Goal: Task Accomplishment & Management: Use online tool/utility

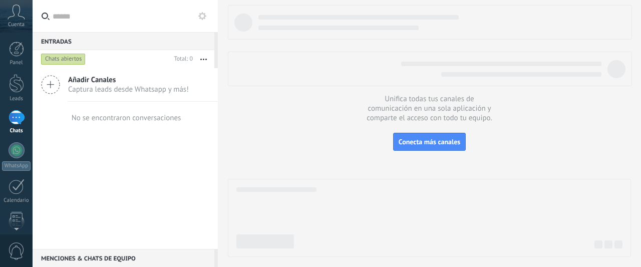
click at [15, 122] on div at bounding box center [17, 117] width 16 height 15
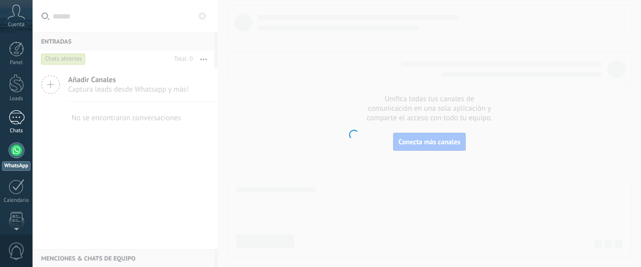
scroll to position [29, 0]
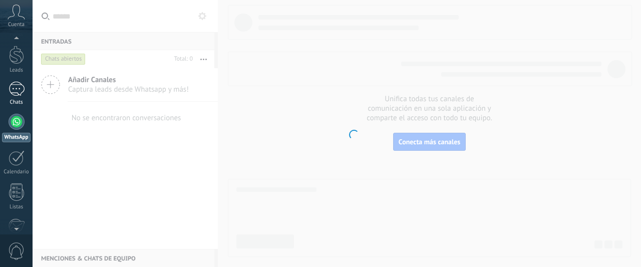
click at [20, 91] on div at bounding box center [17, 89] width 16 height 15
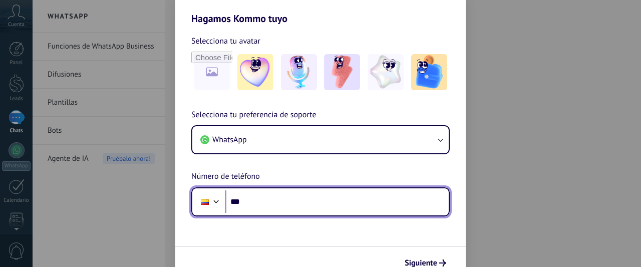
click at [296, 205] on input "***" at bounding box center [336, 201] width 223 height 23
click at [310, 202] on input "***" at bounding box center [336, 201] width 223 height 23
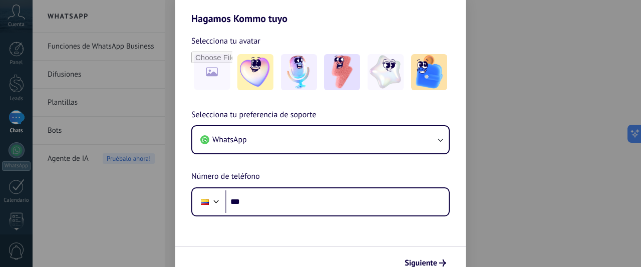
click at [560, 21] on div "Hagamos Kommo tuyo Selecciona tu avatar Selecciona tu preferencia de soporte Wh…" at bounding box center [320, 133] width 641 height 267
click at [62, 131] on div "Hagamos Kommo tuyo Selecciona tu avatar Selecciona tu preferencia de soporte Wh…" at bounding box center [320, 133] width 641 height 267
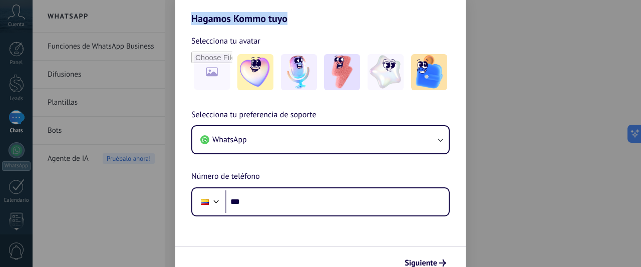
click at [542, 45] on div "Hagamos Kommo tuyo Selecciona tu avatar Selecciona tu preferencia de soporte Wh…" at bounding box center [320, 133] width 641 height 267
click at [489, 141] on div "Hagamos Kommo tuyo Selecciona tu avatar Selecciona tu preferencia de soporte Wh…" at bounding box center [320, 133] width 641 height 267
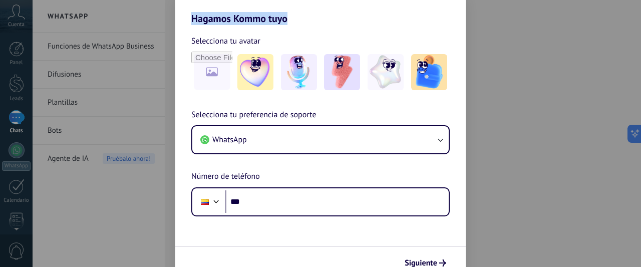
click at [489, 141] on div "Hagamos Kommo tuyo Selecciona tu avatar Selecciona tu preferencia de soporte Wh…" at bounding box center [320, 133] width 641 height 267
click at [58, 130] on div "Hagamos Kommo tuyo Selecciona tu avatar Selecciona tu preferencia de soporte Wh…" at bounding box center [320, 133] width 641 height 267
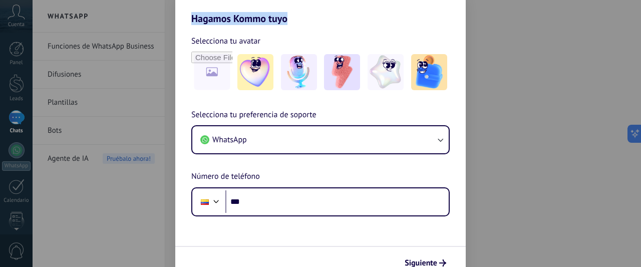
click at [58, 130] on div "Hagamos Kommo tuyo Selecciona tu avatar Selecciona tu preferencia de soporte Wh…" at bounding box center [320, 133] width 641 height 267
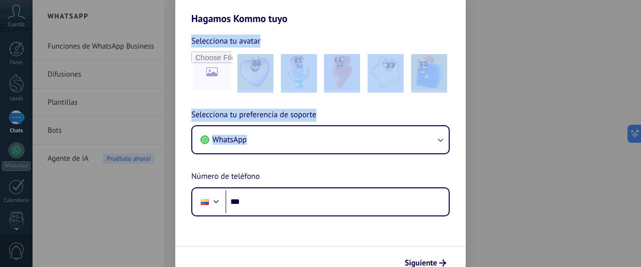
drag, startPoint x: 457, startPoint y: 153, endPoint x: 631, endPoint y: 116, distance: 178.3
click at [631, 116] on div "Hagamos Kommo tuyo Selecciona tu avatar Selecciona tu preferencia de soporte Wh…" at bounding box center [320, 133] width 641 height 267
click at [501, 85] on div "Hagamos Kommo tuyo Selecciona tu avatar Selecciona tu preferencia de soporte Wh…" at bounding box center [320, 133] width 641 height 267
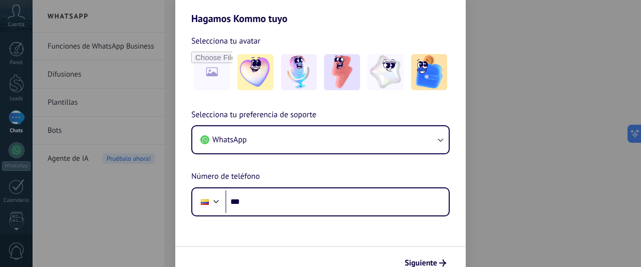
click at [69, 125] on div "Hagamos Kommo tuyo Selecciona tu avatar Selecciona tu preferencia de soporte Wh…" at bounding box center [320, 133] width 641 height 267
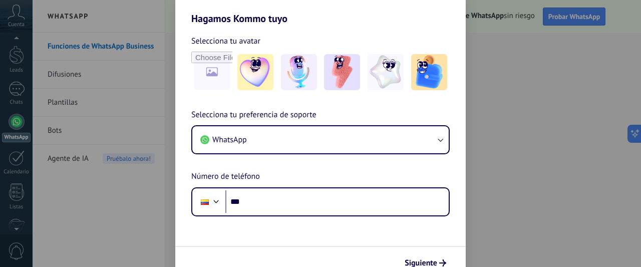
drag, startPoint x: 637, startPoint y: 53, endPoint x: 638, endPoint y: 79, distance: 26.1
click at [638, 79] on div "Hagamos Kommo tuyo Selecciona tu avatar Selecciona tu preferencia de soporte Wh…" at bounding box center [320, 133] width 641 height 267
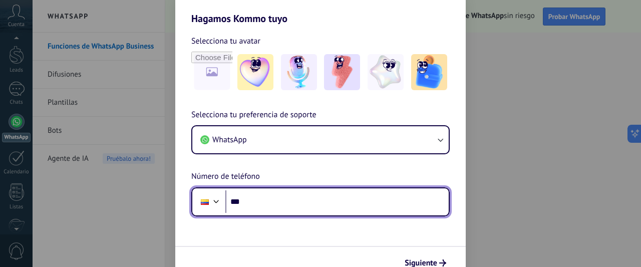
click at [367, 200] on input "***" at bounding box center [336, 201] width 223 height 23
type input "**********"
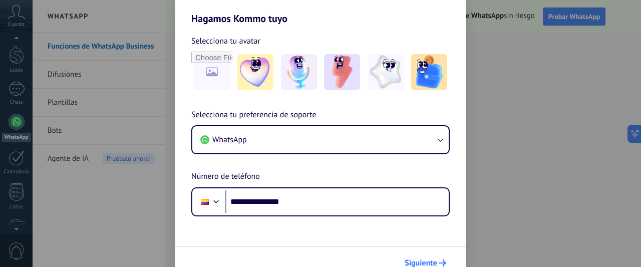
click at [427, 261] on span "Siguiente" at bounding box center [421, 262] width 33 height 7
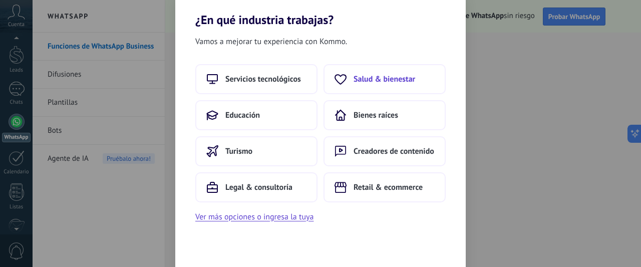
click at [379, 67] on button "Salud & bienestar" at bounding box center [385, 79] width 122 height 30
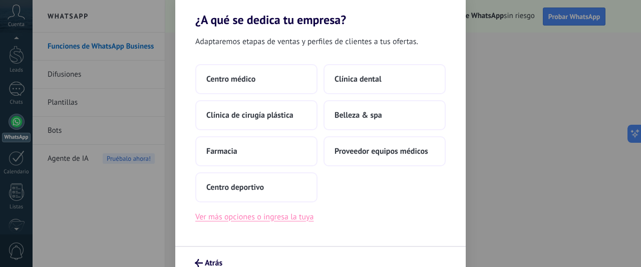
click at [288, 216] on button "Ver más opciones o ingresa la tuya" at bounding box center [254, 216] width 118 height 13
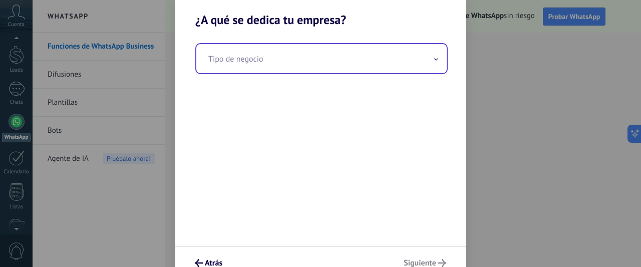
click at [438, 63] on span at bounding box center [436, 59] width 5 height 10
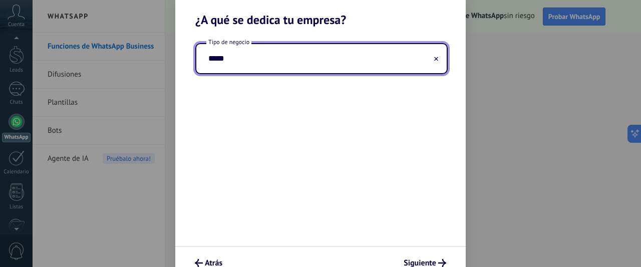
type input "*****"
click at [421, 264] on span "Siguiente" at bounding box center [420, 262] width 33 height 7
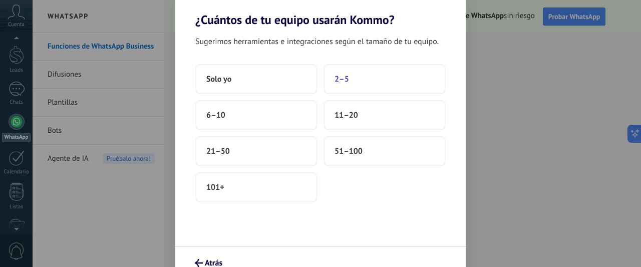
click at [341, 73] on button "2–5" at bounding box center [385, 79] width 122 height 30
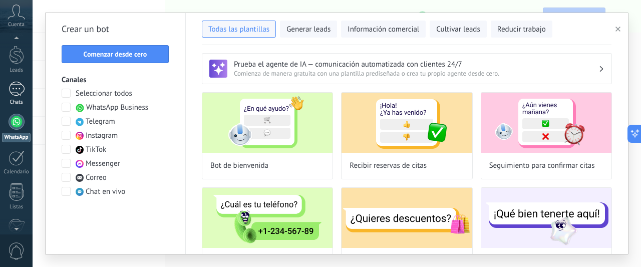
click at [19, 90] on div at bounding box center [17, 89] width 16 height 15
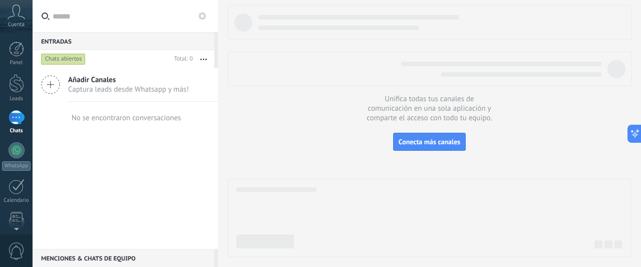
click at [93, 86] on span "Captura leads desde Whatsapp y más!" at bounding box center [128, 90] width 121 height 10
click at [48, 87] on icon at bounding box center [50, 84] width 19 height 19
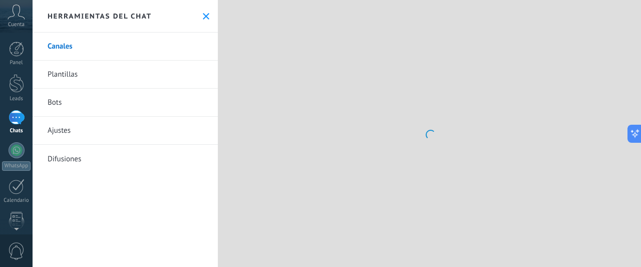
click at [118, 80] on link "Plantillas" at bounding box center [125, 75] width 185 height 28
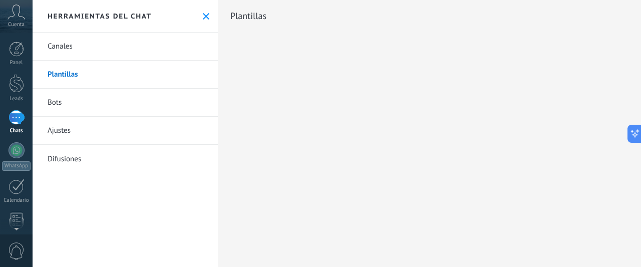
click at [56, 104] on link "Bots" at bounding box center [125, 103] width 185 height 28
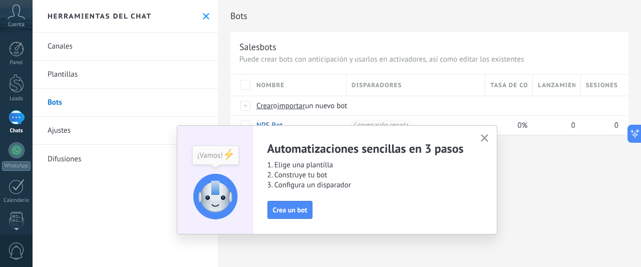
click at [481, 138] on icon "button" at bounding box center [485, 138] width 8 height 8
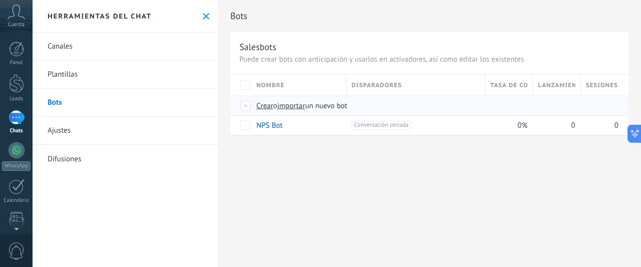
click at [297, 104] on span "importar" at bounding box center [291, 106] width 28 height 10
click at [0, 0] on input "importar un nuevo bot" at bounding box center [0, 0] width 0 height 0
click at [327, 105] on span "un nuevo bot" at bounding box center [326, 106] width 42 height 10
click at [0, 0] on input "importar un nuevo bot" at bounding box center [0, 0] width 0 height 0
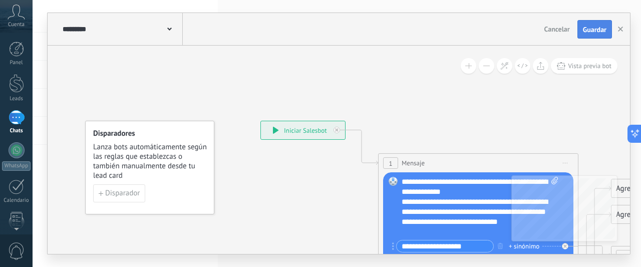
click at [586, 28] on span "Guardar" at bounding box center [595, 29] width 24 height 7
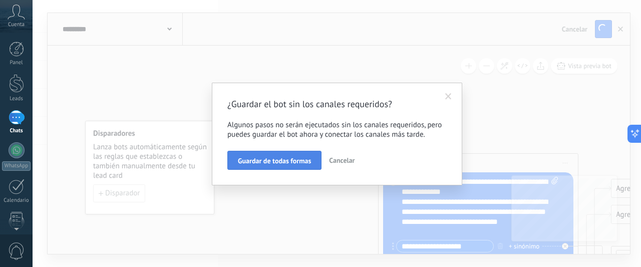
click at [274, 161] on span "Guardar de todas formas" at bounding box center [274, 160] width 73 height 7
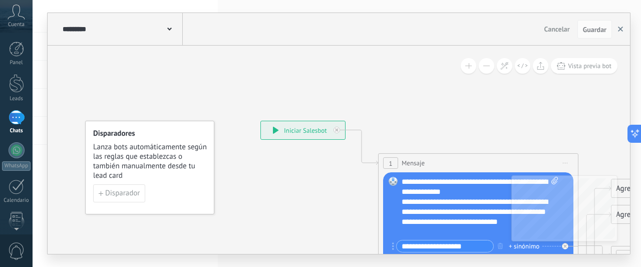
click at [620, 30] on icon "button" at bounding box center [620, 29] width 5 height 5
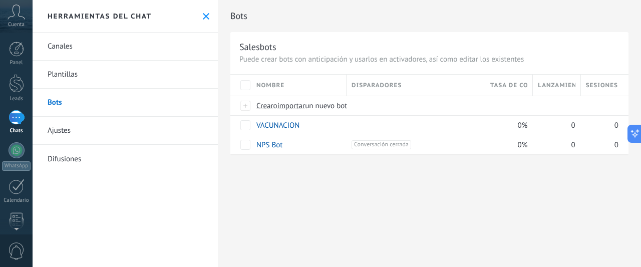
click at [58, 50] on link "Canales" at bounding box center [125, 47] width 185 height 28
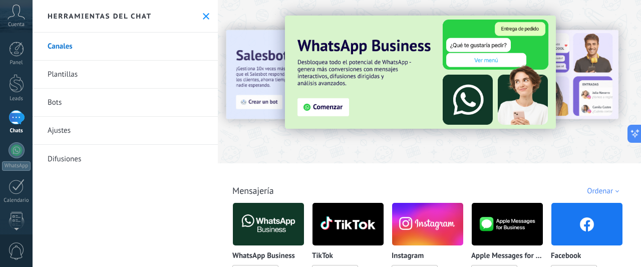
click at [284, 227] on img at bounding box center [268, 224] width 71 height 49
click at [254, 257] on p "WhatsApp Business" at bounding box center [263, 256] width 63 height 9
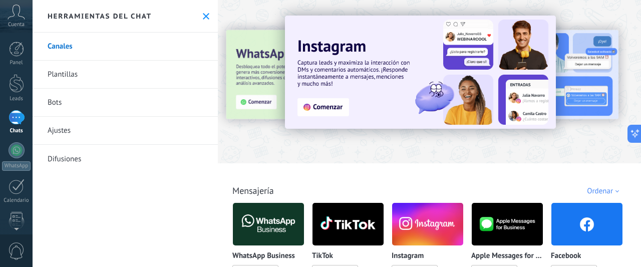
click at [264, 232] on img at bounding box center [268, 224] width 71 height 49
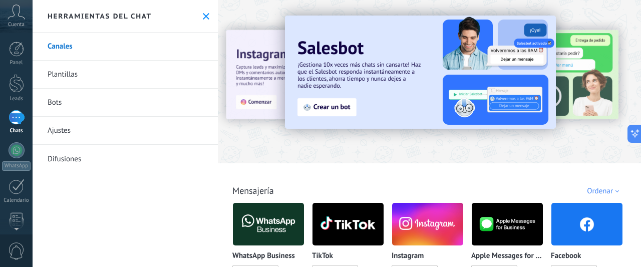
click at [262, 226] on img at bounding box center [268, 224] width 71 height 49
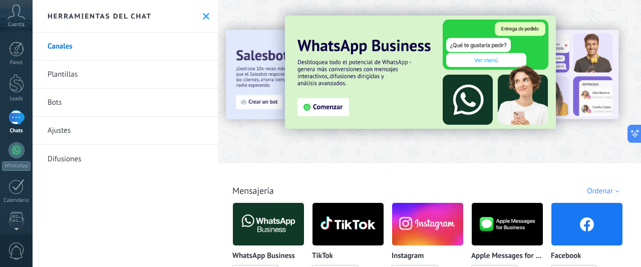
click at [262, 226] on img at bounding box center [268, 224] width 71 height 49
click at [321, 106] on img at bounding box center [420, 72] width 271 height 113
click at [369, 73] on img at bounding box center [420, 72] width 271 height 113
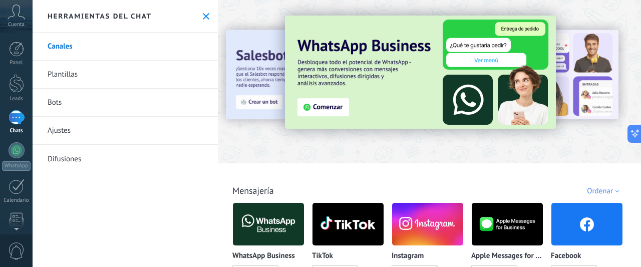
click at [275, 219] on img at bounding box center [268, 224] width 71 height 49
click at [338, 104] on img at bounding box center [420, 72] width 271 height 113
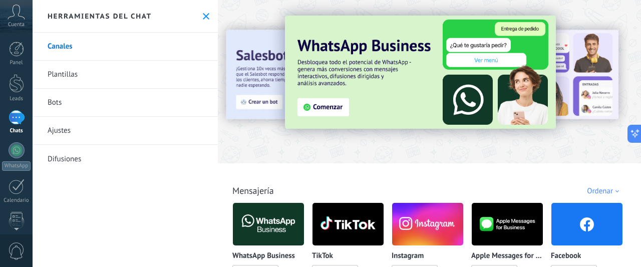
click at [338, 104] on img at bounding box center [420, 72] width 271 height 113
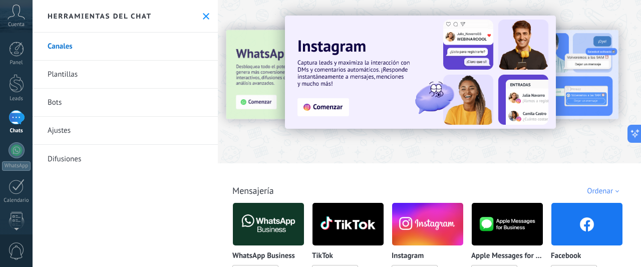
click at [259, 232] on img at bounding box center [268, 224] width 71 height 49
click at [261, 226] on img at bounding box center [268, 224] width 71 height 49
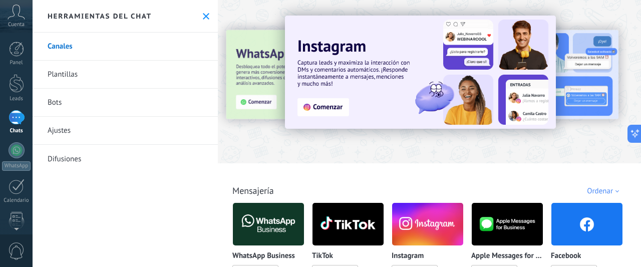
click at [261, 226] on img at bounding box center [268, 224] width 71 height 49
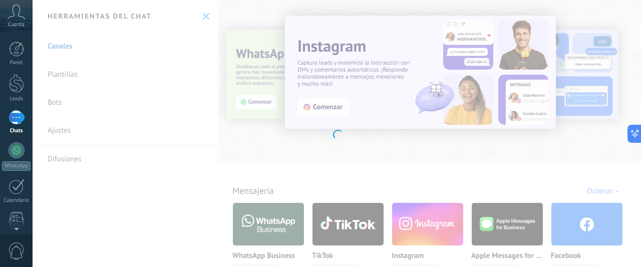
click at [267, 218] on div at bounding box center [337, 133] width 608 height 267
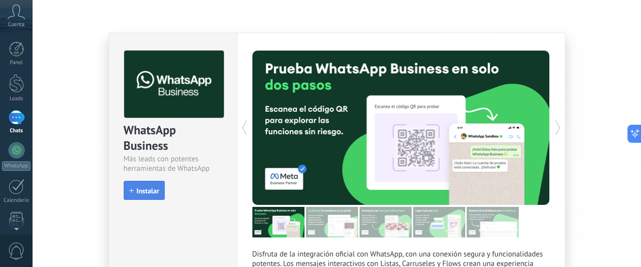
click at [146, 193] on span "Instalar" at bounding box center [148, 190] width 23 height 7
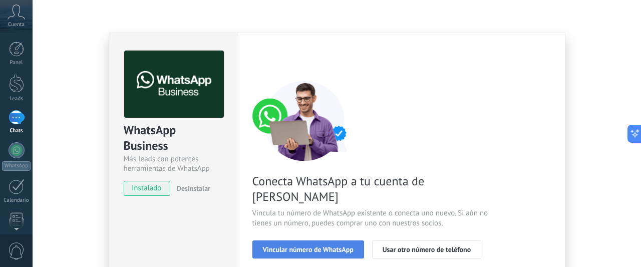
click at [318, 246] on span "Vincular número de WhatsApp" at bounding box center [308, 249] width 91 height 7
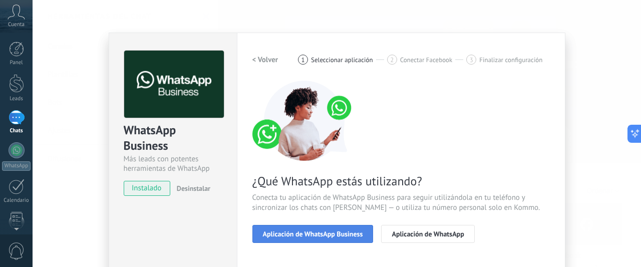
click at [324, 233] on span "Aplicación de WhatsApp Business" at bounding box center [313, 233] width 100 height 7
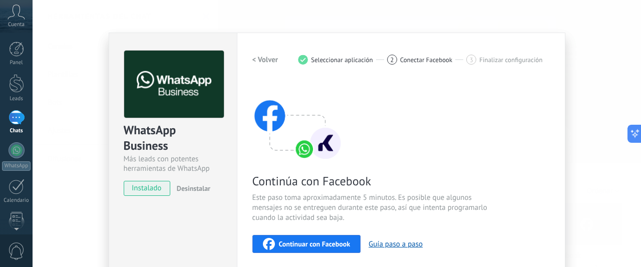
click at [318, 238] on div "Continuar con Facebook" at bounding box center [307, 244] width 88 height 12
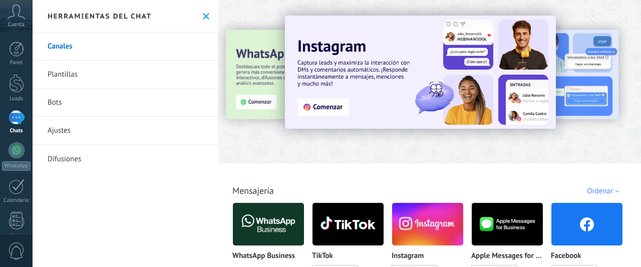
click at [256, 226] on img at bounding box center [268, 224] width 71 height 49
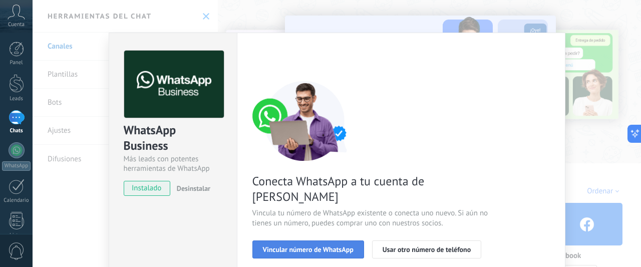
click at [313, 246] on span "Vincular número de WhatsApp" at bounding box center [308, 249] width 91 height 7
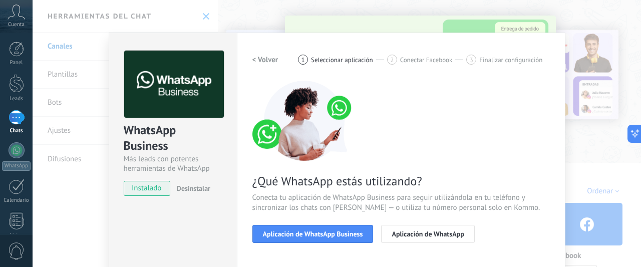
click at [313, 236] on span "Aplicación de WhatsApp Business" at bounding box center [313, 233] width 100 height 7
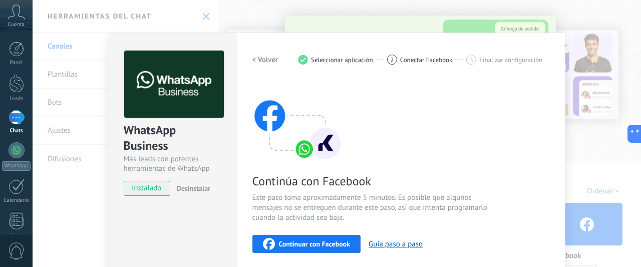
click at [321, 240] on span "Continuar con Facebook" at bounding box center [315, 243] width 72 height 7
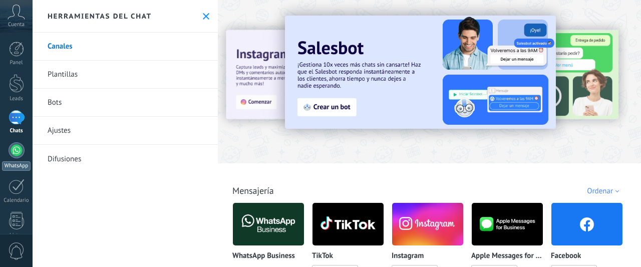
click at [15, 146] on div at bounding box center [17, 150] width 16 height 16
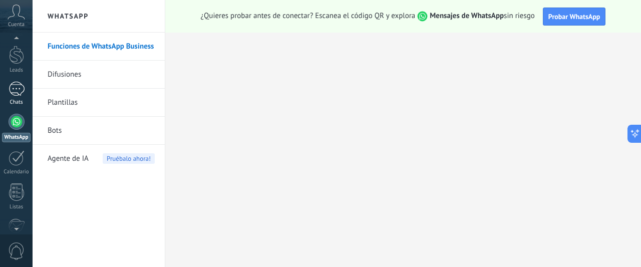
click at [13, 89] on div at bounding box center [17, 89] width 16 height 15
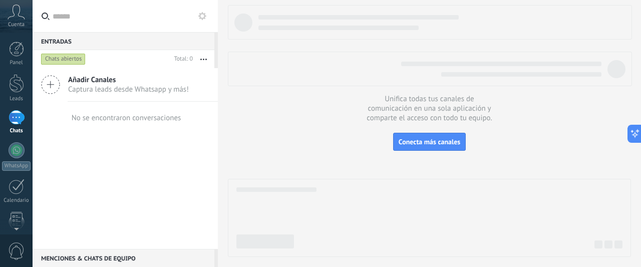
click at [51, 91] on icon at bounding box center [50, 84] width 19 height 19
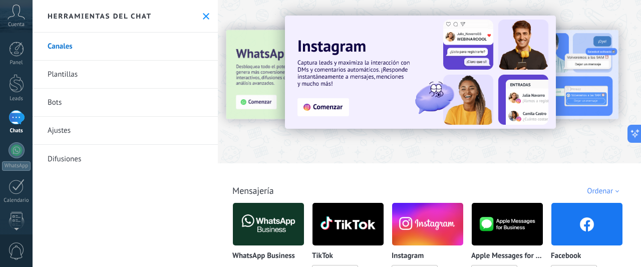
click at [51, 105] on link "Bots" at bounding box center [125, 103] width 185 height 28
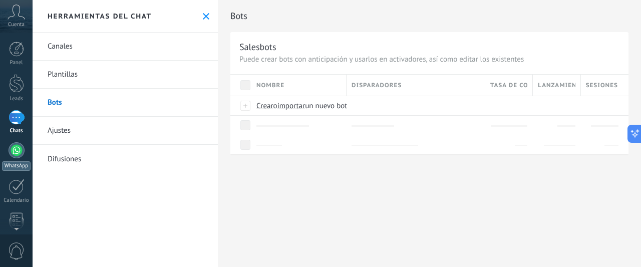
click at [21, 148] on div at bounding box center [17, 150] width 16 height 16
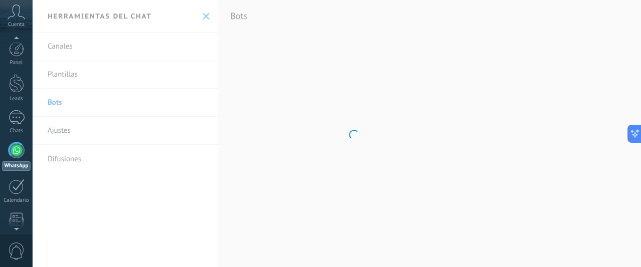
scroll to position [29, 0]
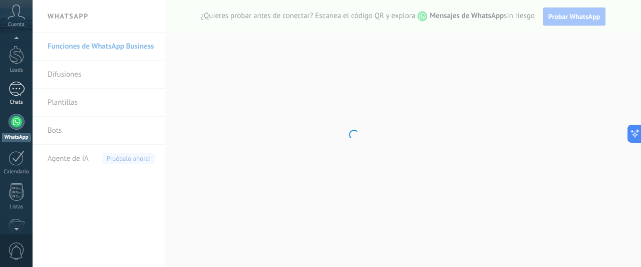
click at [15, 94] on div at bounding box center [17, 89] width 16 height 15
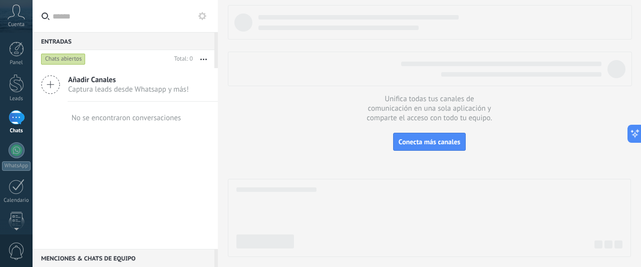
click at [18, 120] on div at bounding box center [17, 117] width 16 height 15
click at [54, 84] on icon at bounding box center [50, 84] width 19 height 19
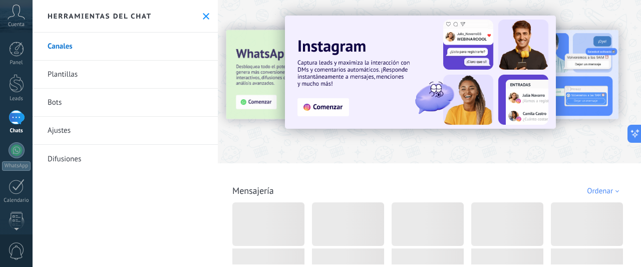
click at [69, 47] on link "Canales" at bounding box center [125, 47] width 185 height 28
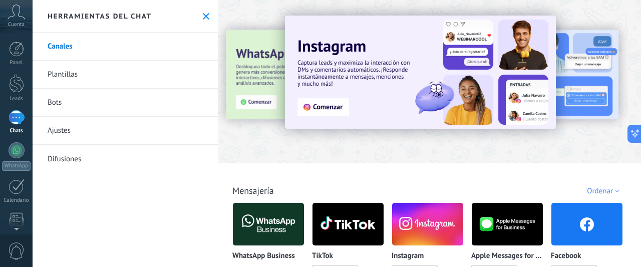
click at [265, 220] on img at bounding box center [268, 224] width 71 height 49
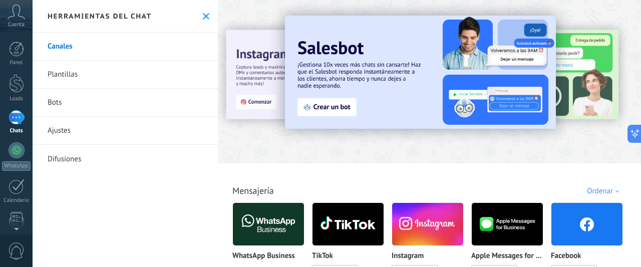
click at [262, 225] on img at bounding box center [268, 224] width 71 height 49
click at [259, 192] on div "Todo Bandeja de entrada Automatizaciones Fuentes de leads Soluciones de IA Inst…" at bounding box center [429, 179] width 417 height 33
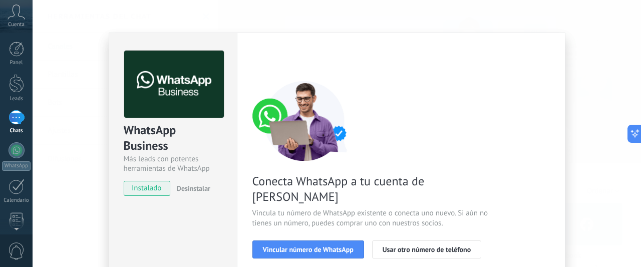
click at [511, 127] on div "Conecta WhatsApp a tu cuenta de Kommo Vincula tu número de WhatsApp existente o…" at bounding box center [400, 229] width 297 height 297
click at [322, 246] on span "Vincular número de WhatsApp" at bounding box center [308, 249] width 91 height 7
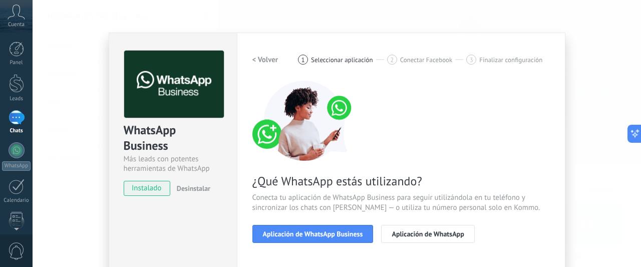
click at [322, 234] on span "Aplicación de WhatsApp Business" at bounding box center [313, 233] width 100 height 7
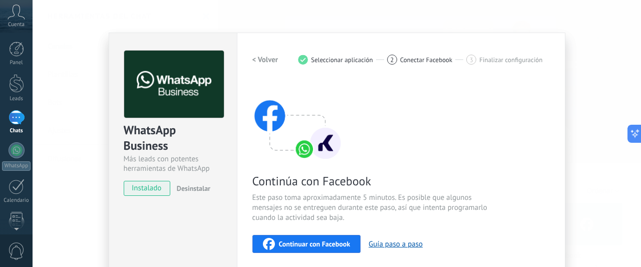
click at [321, 238] on div "Continuar con Facebook" at bounding box center [307, 244] width 88 height 12
